Goal: Information Seeking & Learning: Find specific fact

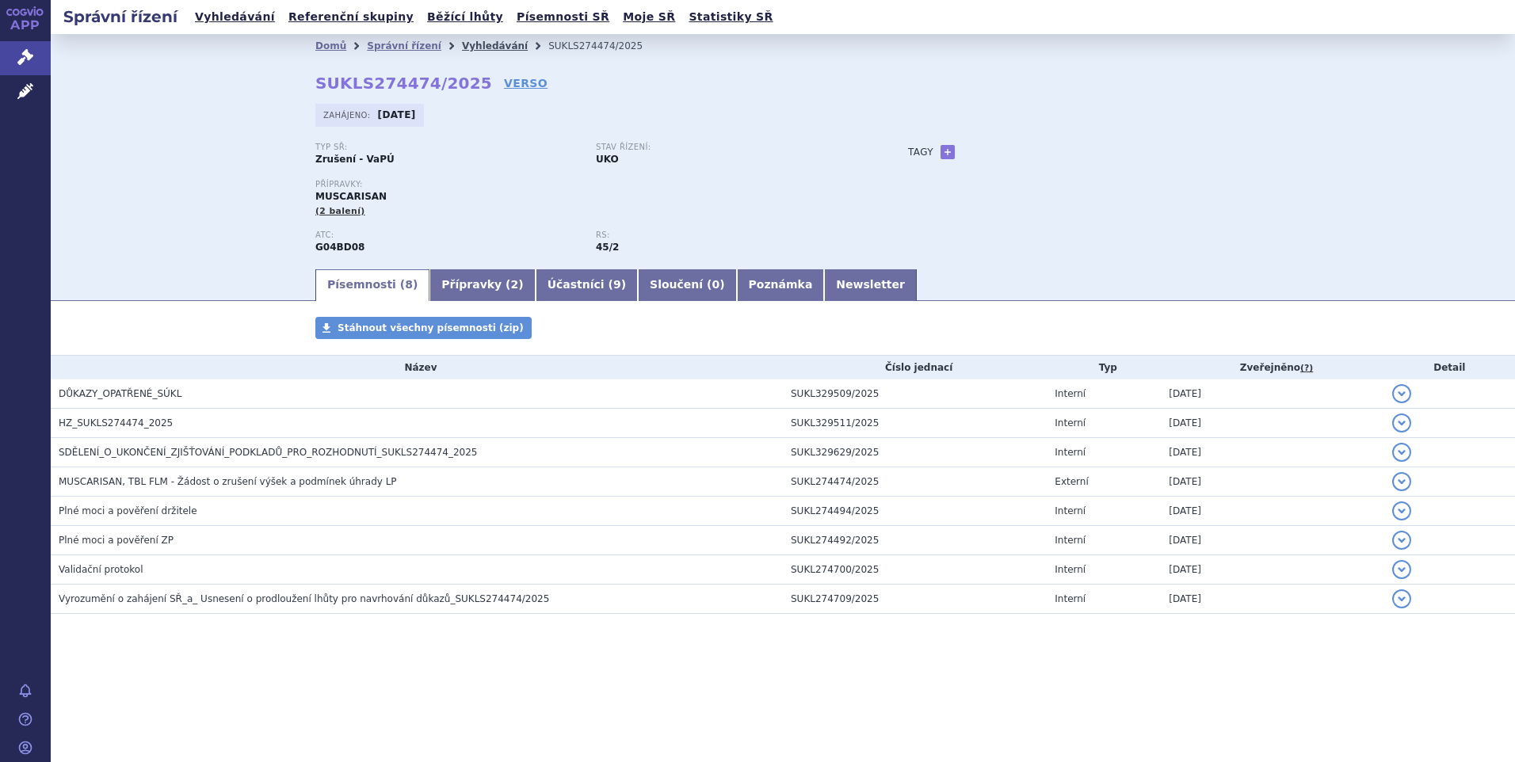
click at [477, 45] on link "Vyhledávání" at bounding box center [495, 45] width 66 height 11
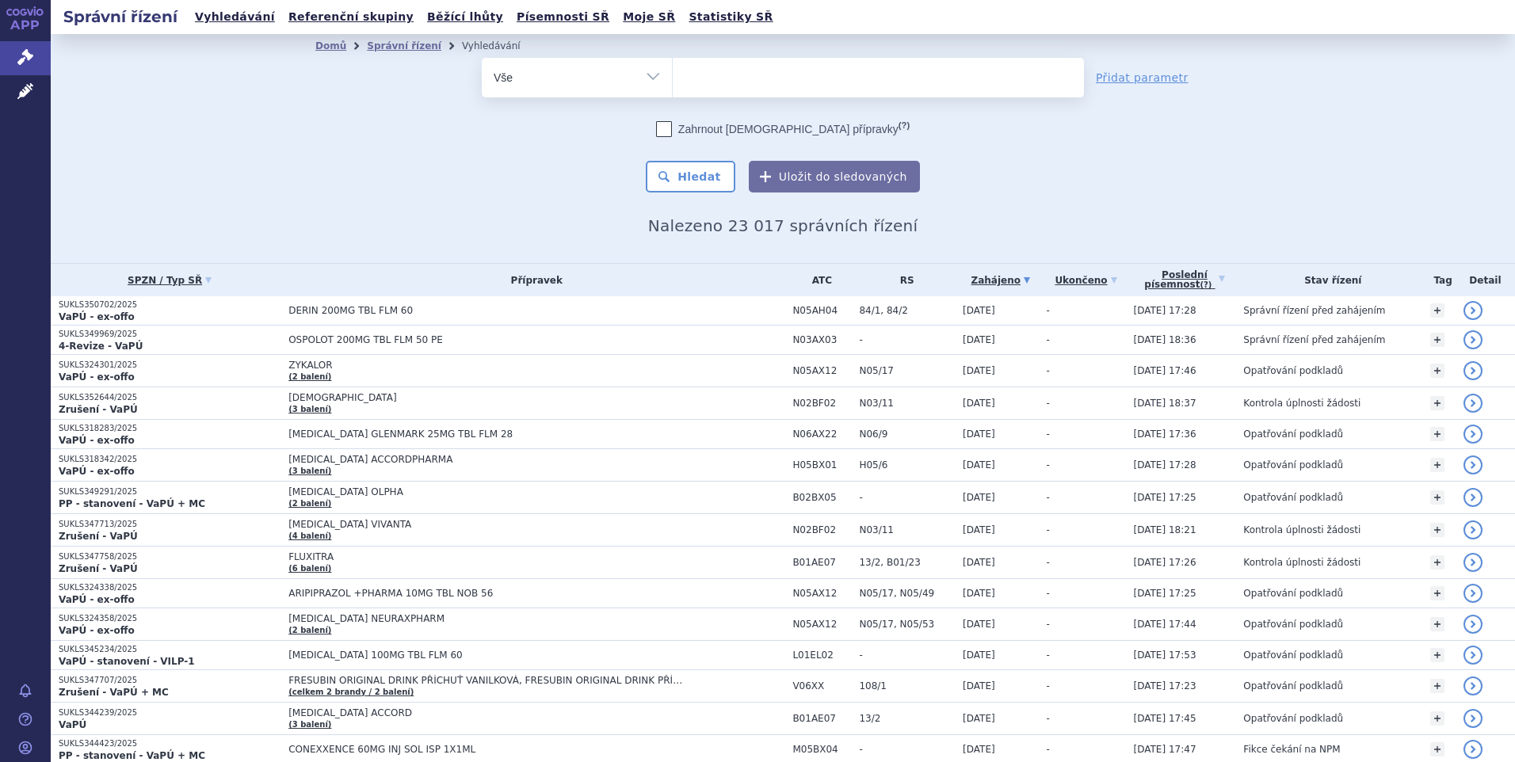
click at [690, 84] on ul at bounding box center [878, 74] width 411 height 33
click at [673, 84] on select at bounding box center [672, 77] width 1 height 40
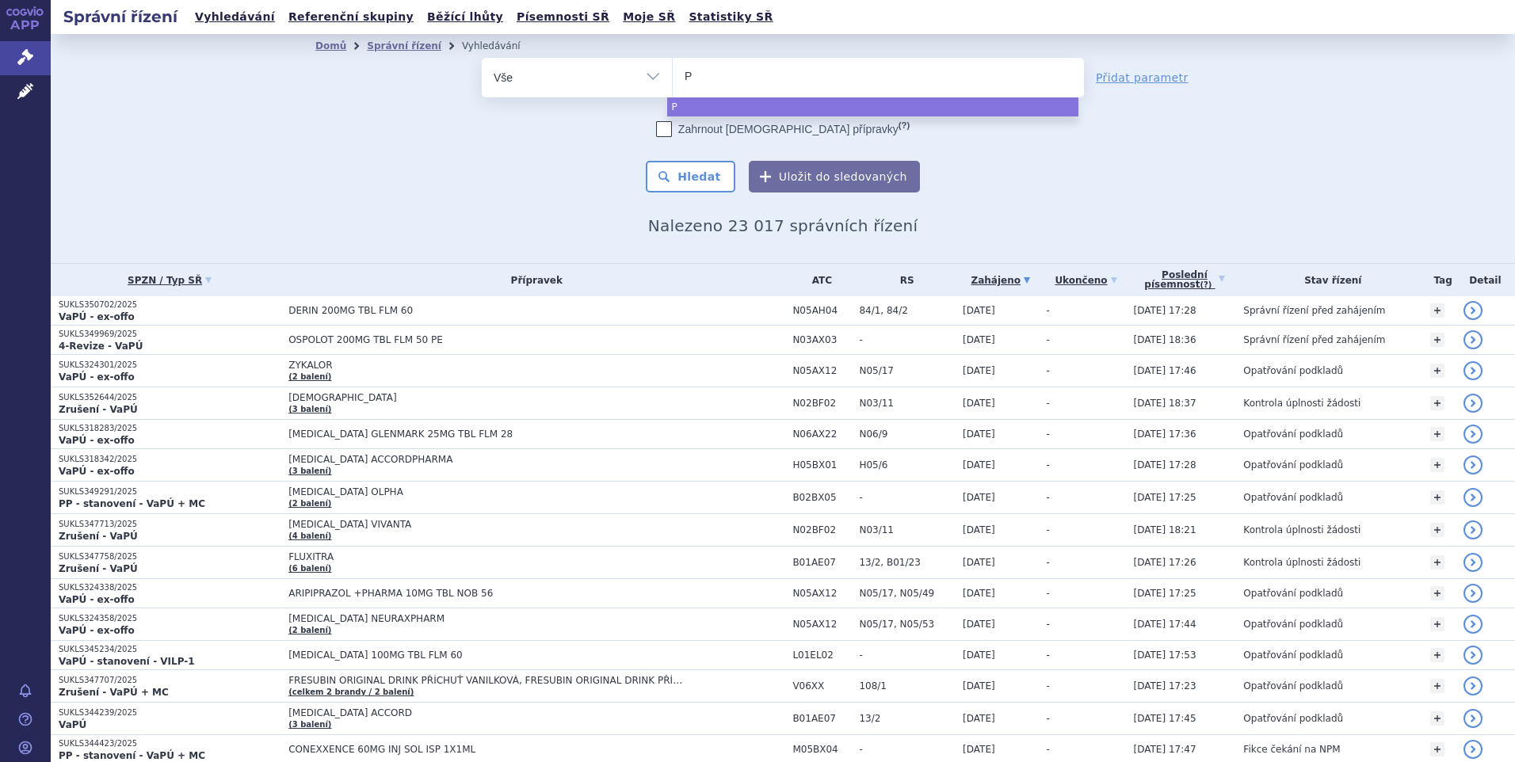
type input "Pa"
type input "Pad"
type input "Padc"
type input "Padce"
type input "[MEDICAL_DATA]"
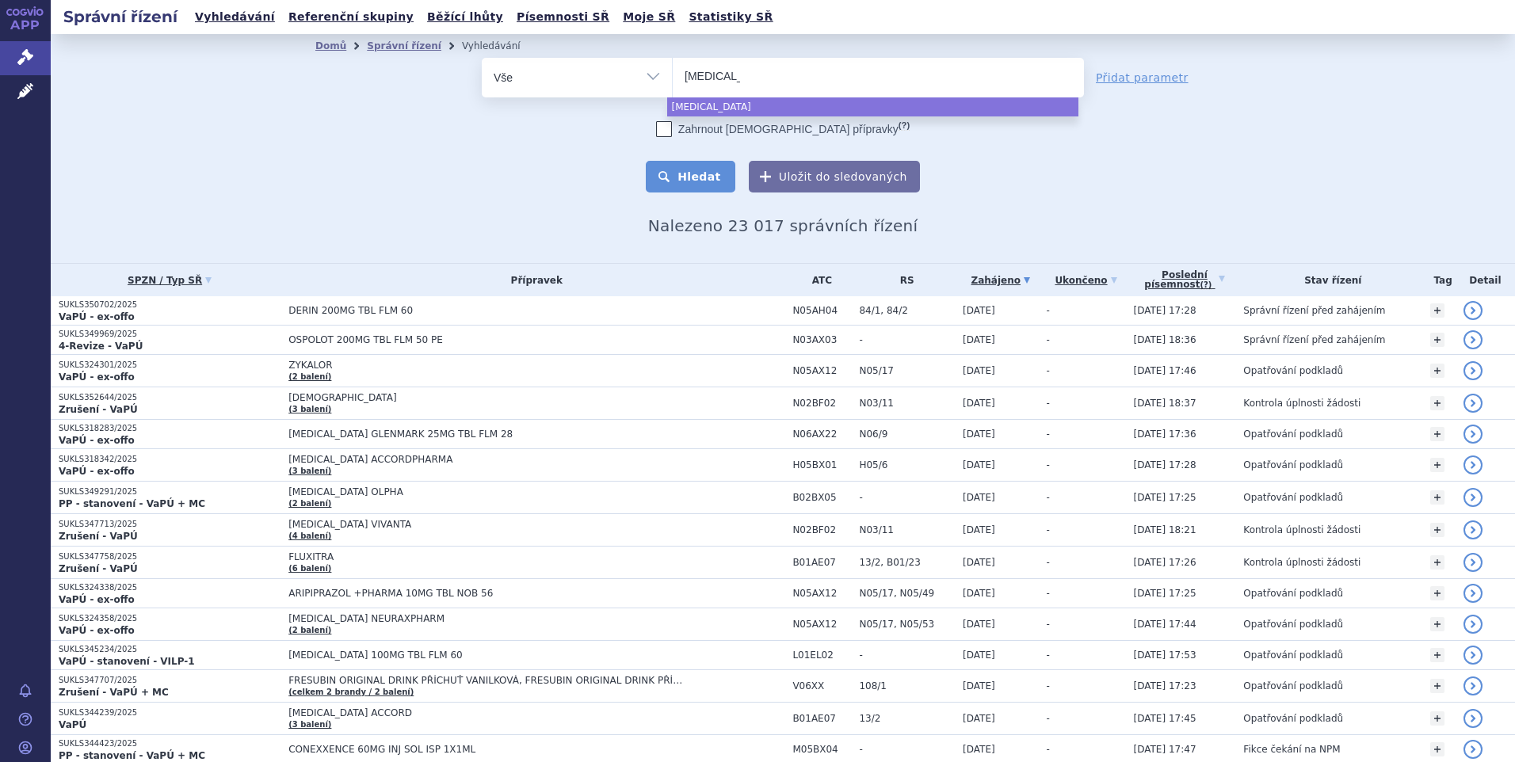
select select "[MEDICAL_DATA]"
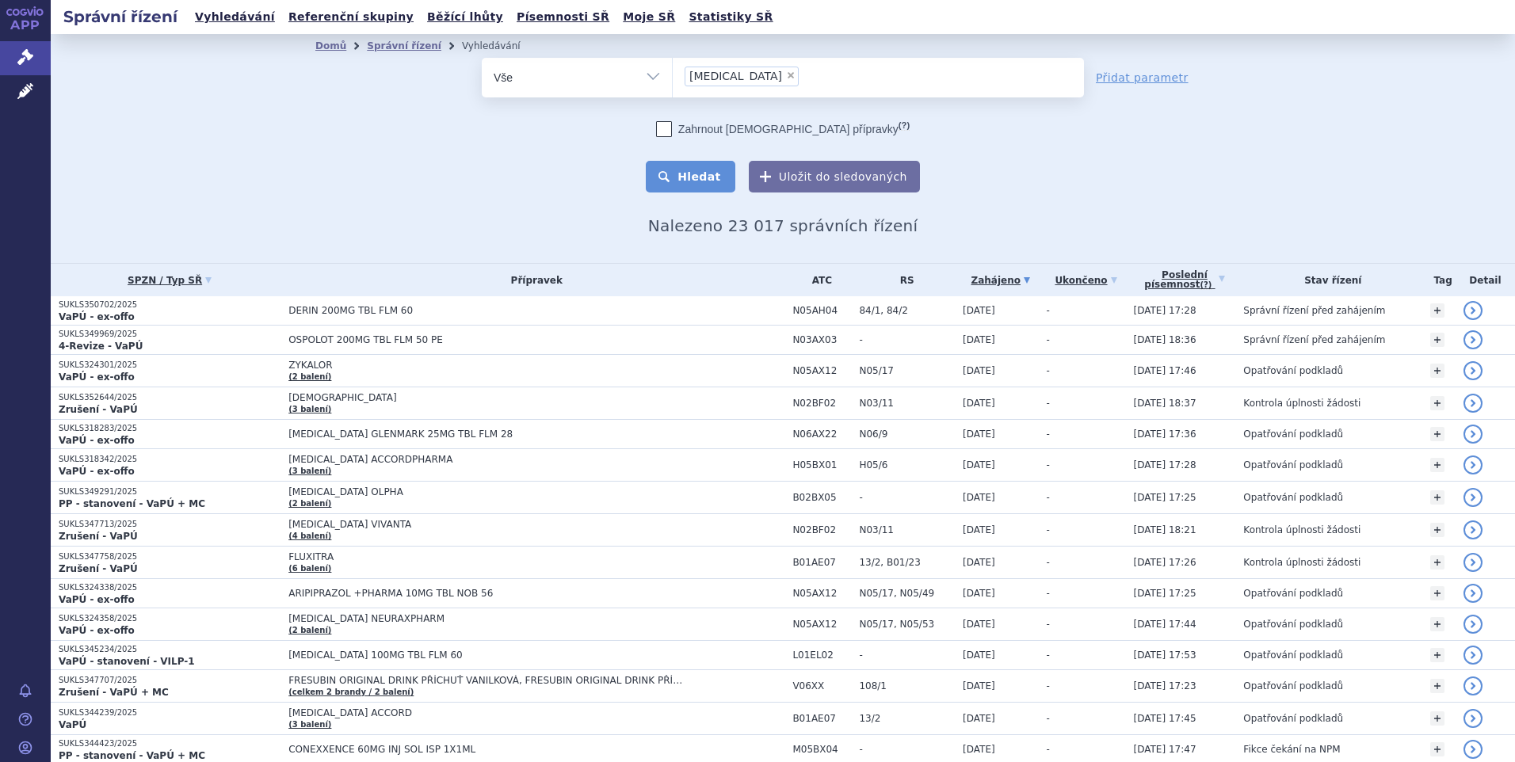
click at [709, 174] on button "Hledat" at bounding box center [691, 177] width 90 height 32
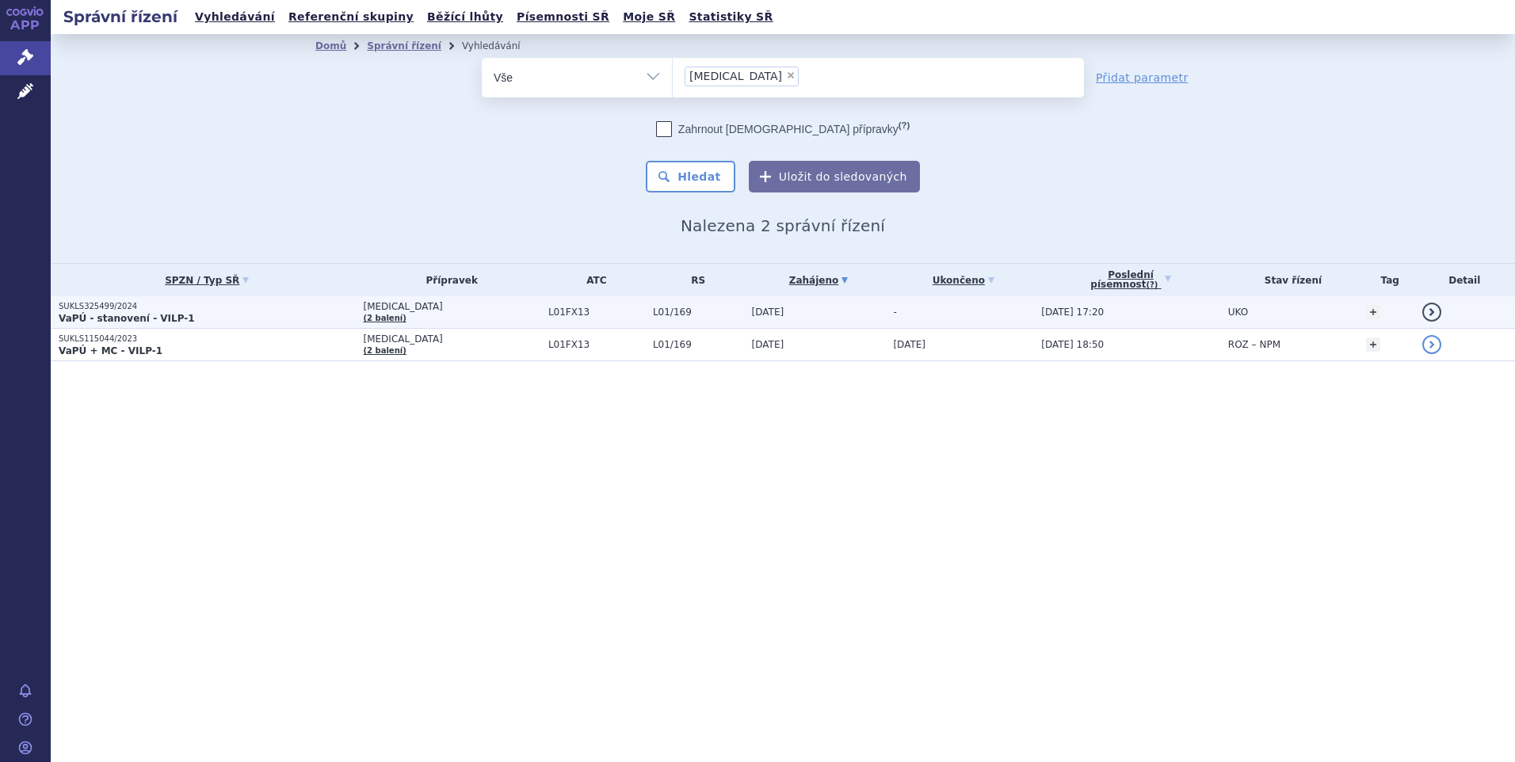
click at [128, 315] on strong "VaPÚ - stanovení - VILP-1" at bounding box center [127, 318] width 136 height 11
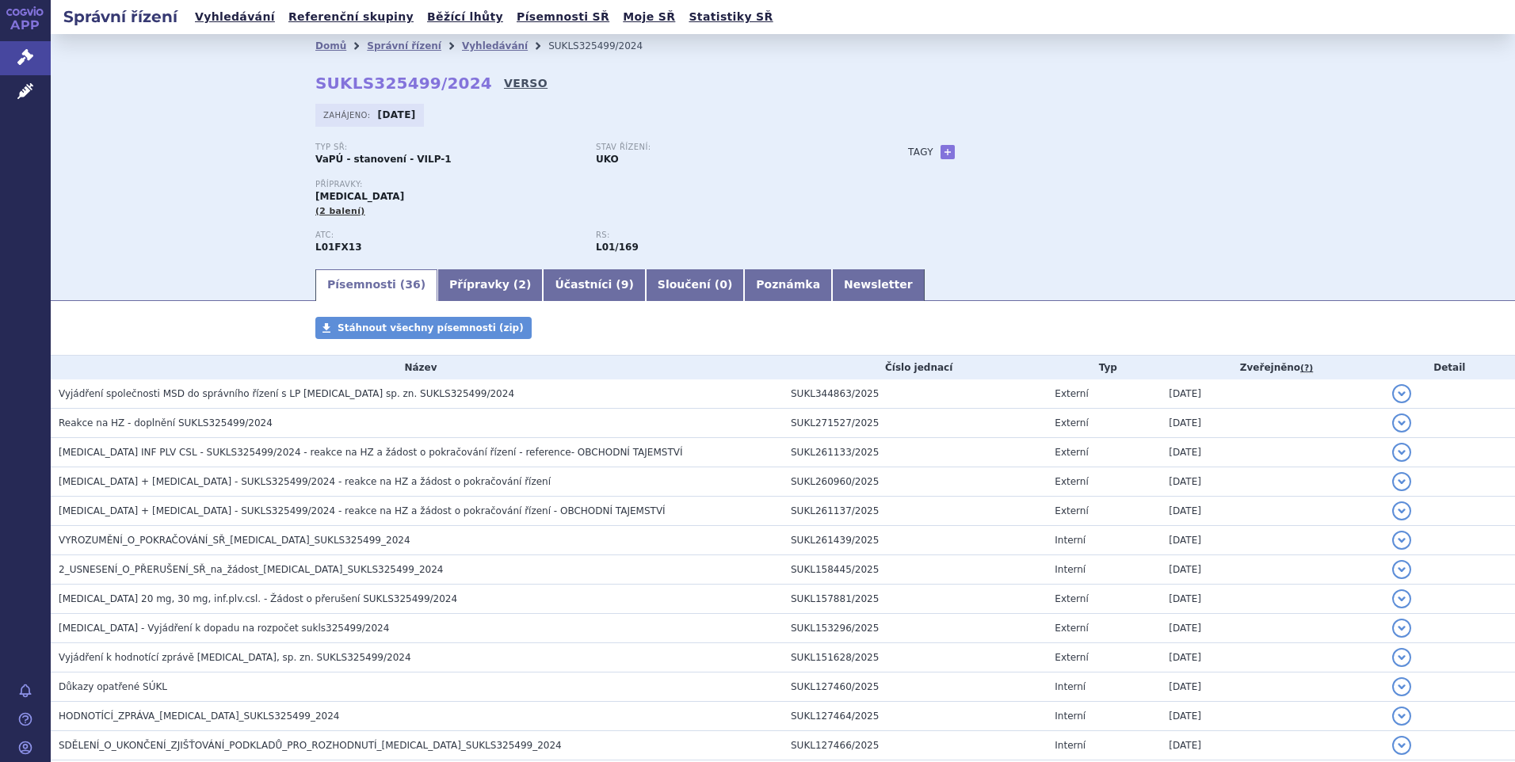
click at [504, 81] on link "VERSO" at bounding box center [526, 83] width 44 height 16
